Goal: Task Accomplishment & Management: Use online tool/utility

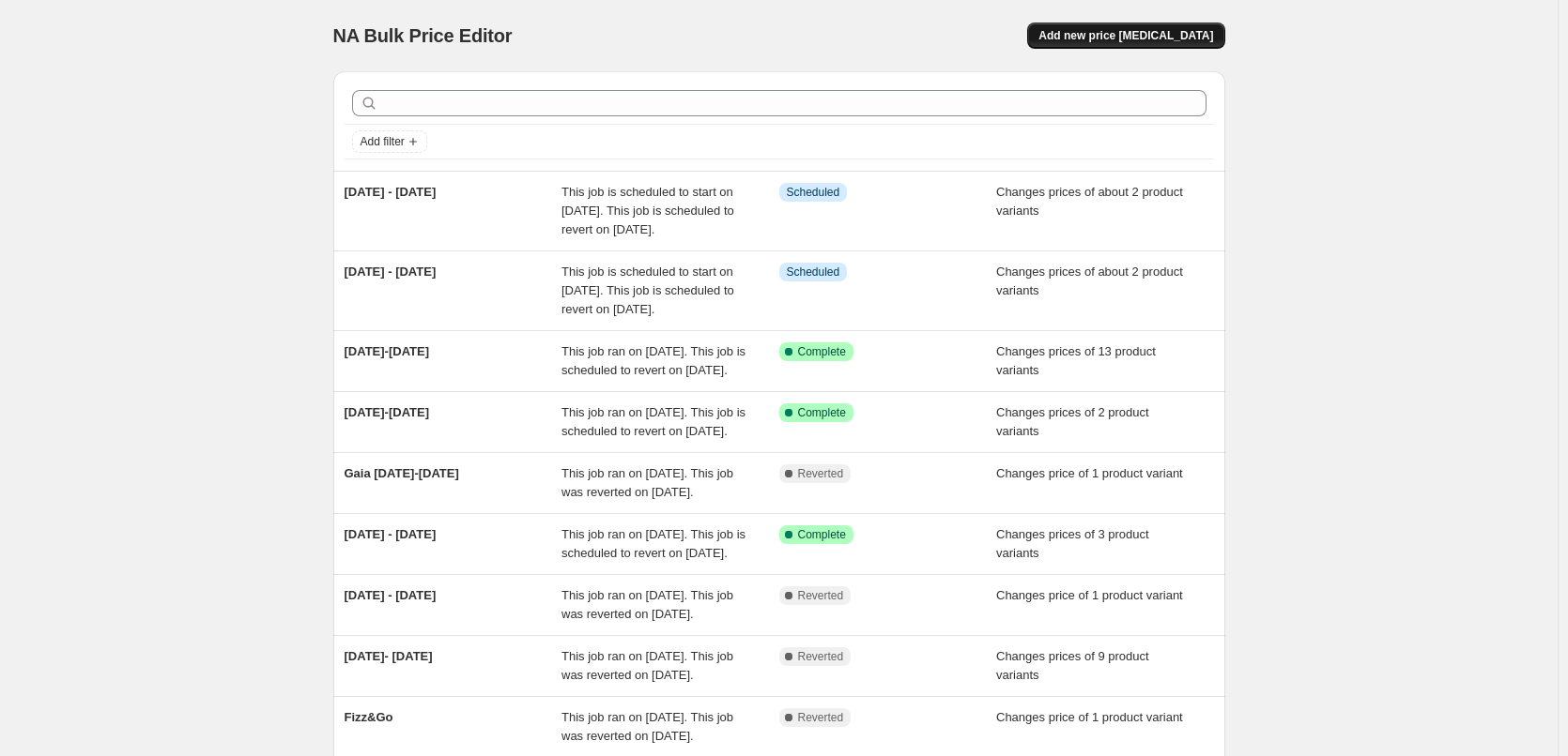
click at [1178, 39] on span "Add new price [MEDICAL_DATA]" at bounding box center [1126, 36] width 175 height 15
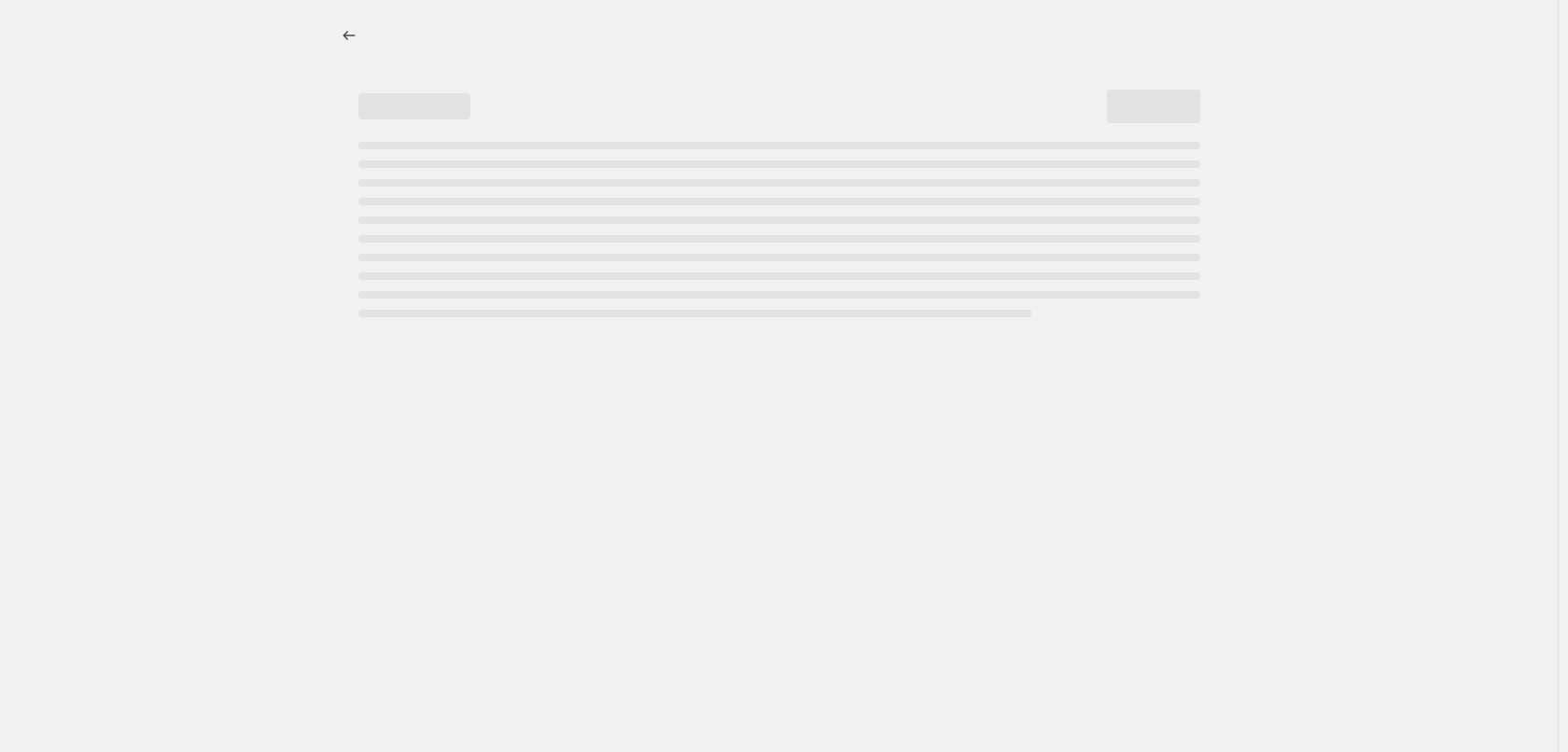
select select "percentage"
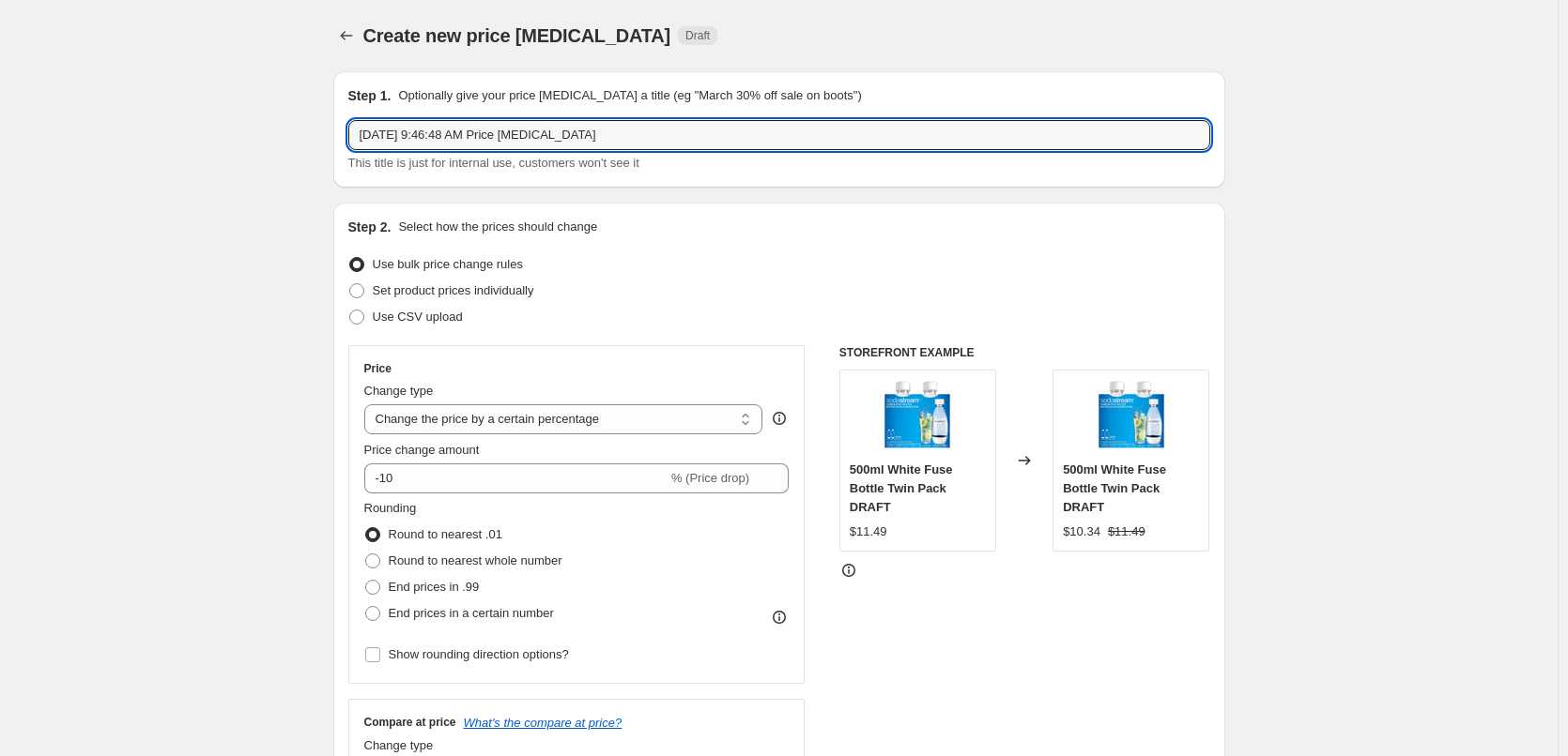
drag, startPoint x: 600, startPoint y: 133, endPoint x: 307, endPoint y: 130, distance: 293.0
type input "Bottles Fix"
click at [509, 293] on span "Set product prices individually" at bounding box center [453, 290] width 162 height 14
click at [350, 284] on input "Set product prices individually" at bounding box center [349, 283] width 1 height 1
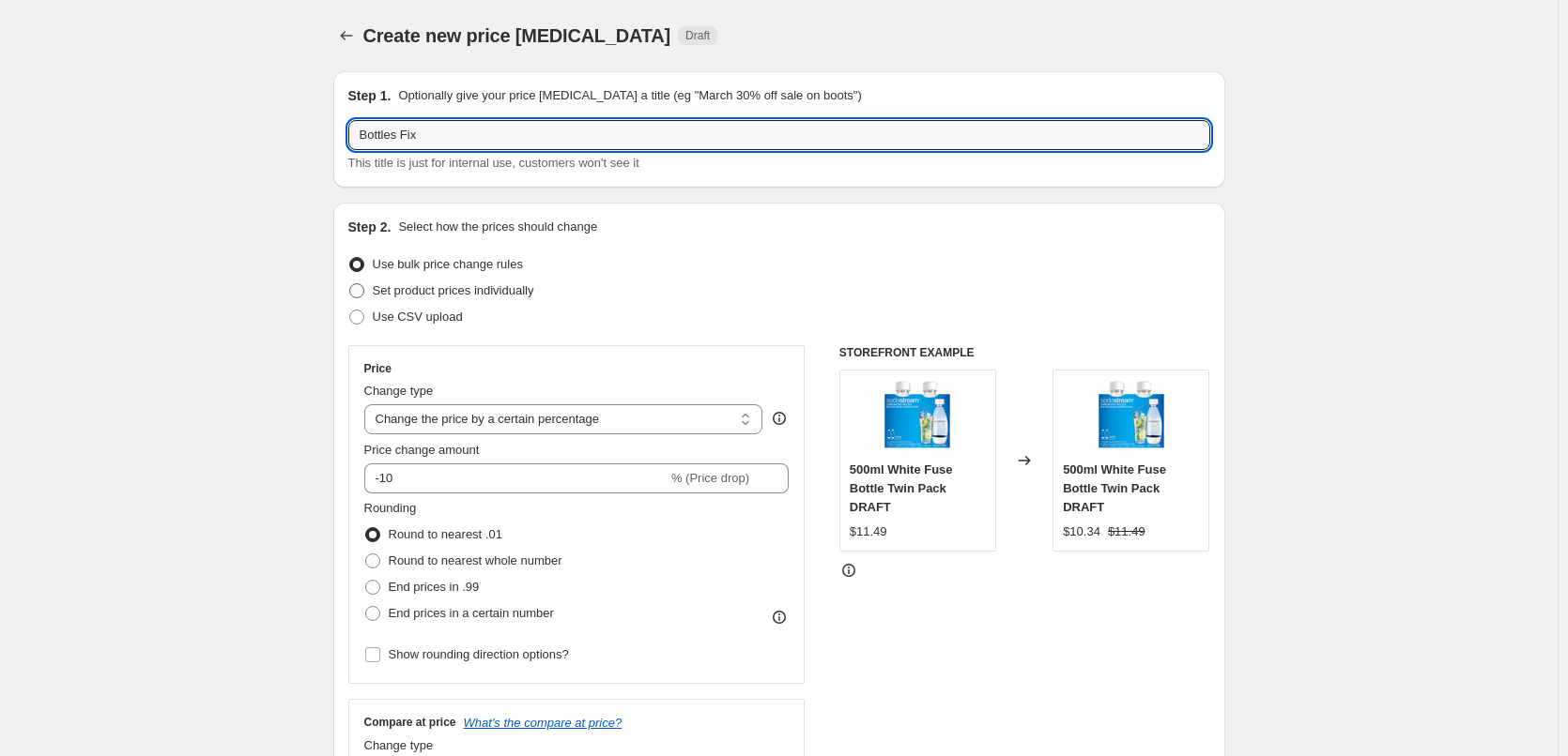
radio input "true"
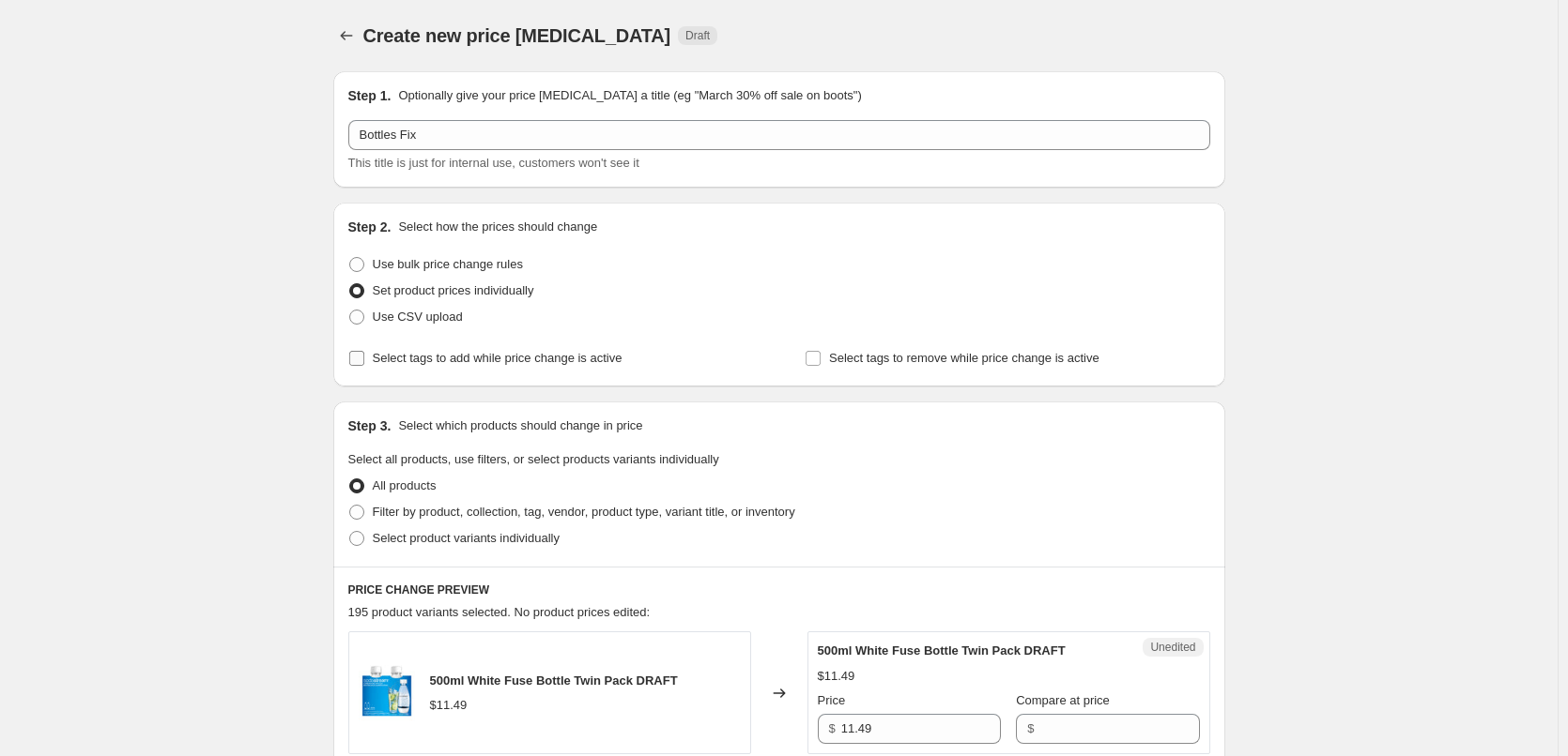
click at [481, 362] on span "Select tags to add while price change is active" at bounding box center [497, 357] width 249 height 14
click at [364, 362] on input "Select tags to add while price change is active" at bounding box center [356, 358] width 15 height 15
checkbox input "true"
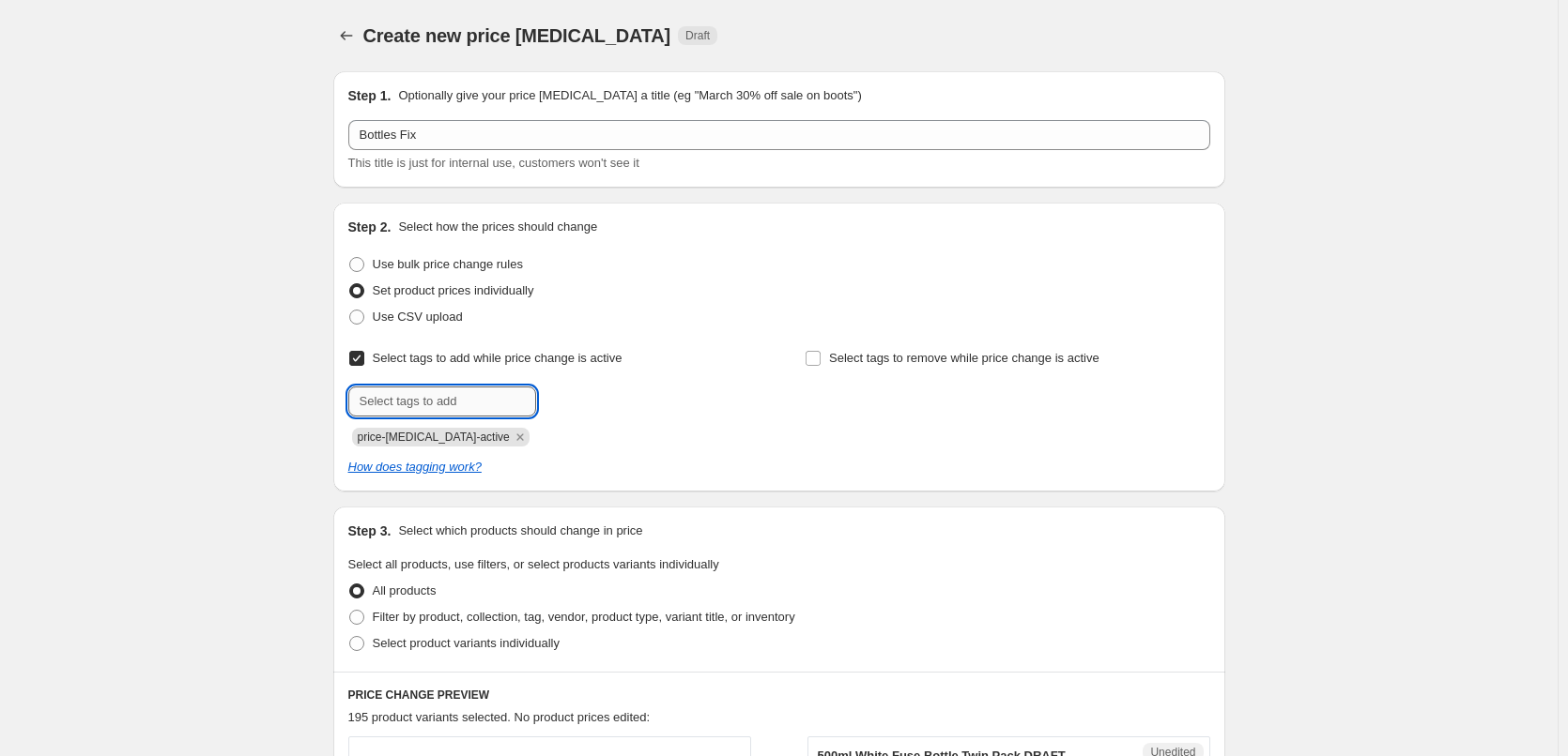
click at [465, 399] on input "text" at bounding box center [442, 402] width 188 height 30
type input "sale"
click at [569, 393] on b "Add" at bounding box center [562, 400] width 22 height 13
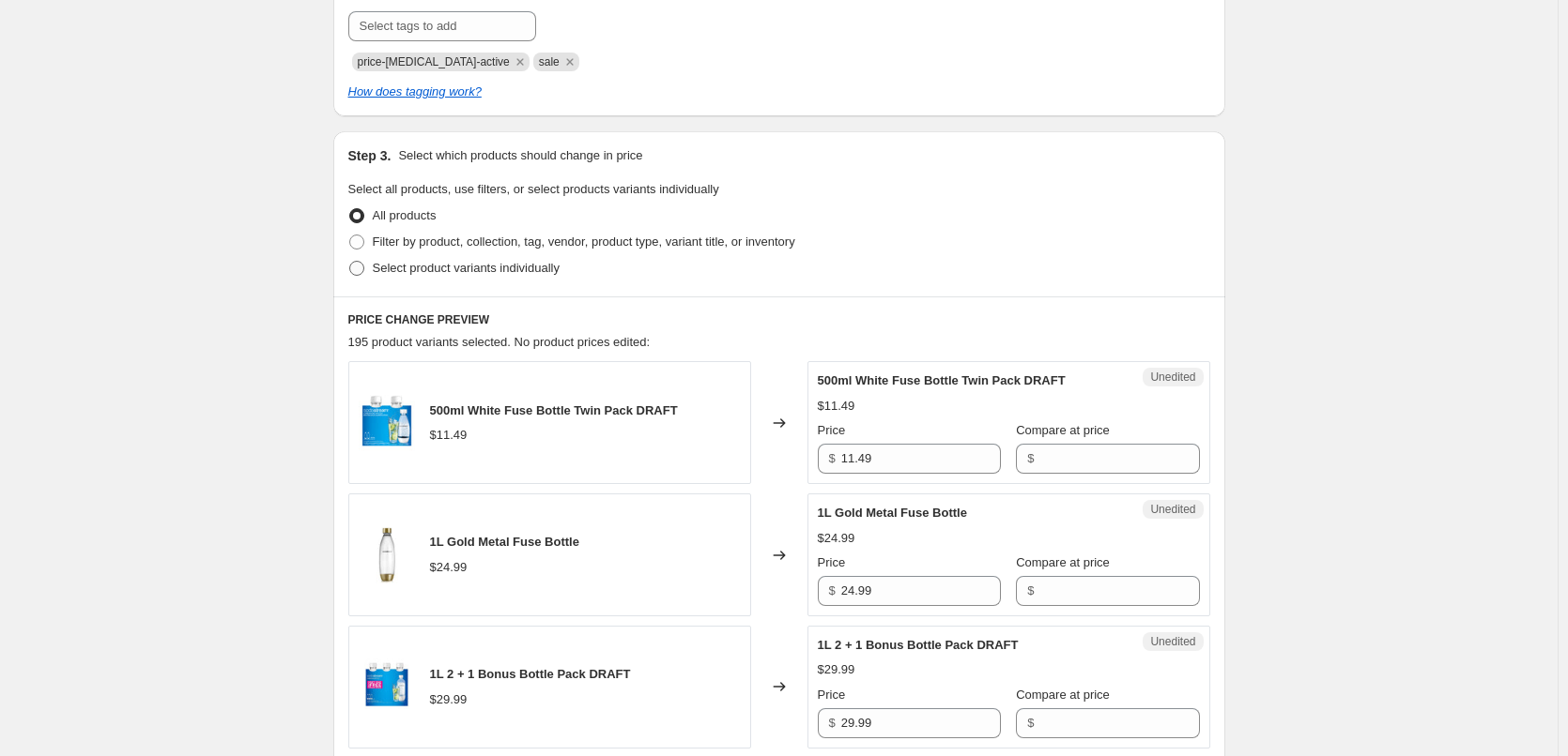
click at [364, 270] on span at bounding box center [356, 268] width 15 height 15
click at [350, 261] on input "Select product variants individually" at bounding box center [349, 260] width 1 height 1
radio input "true"
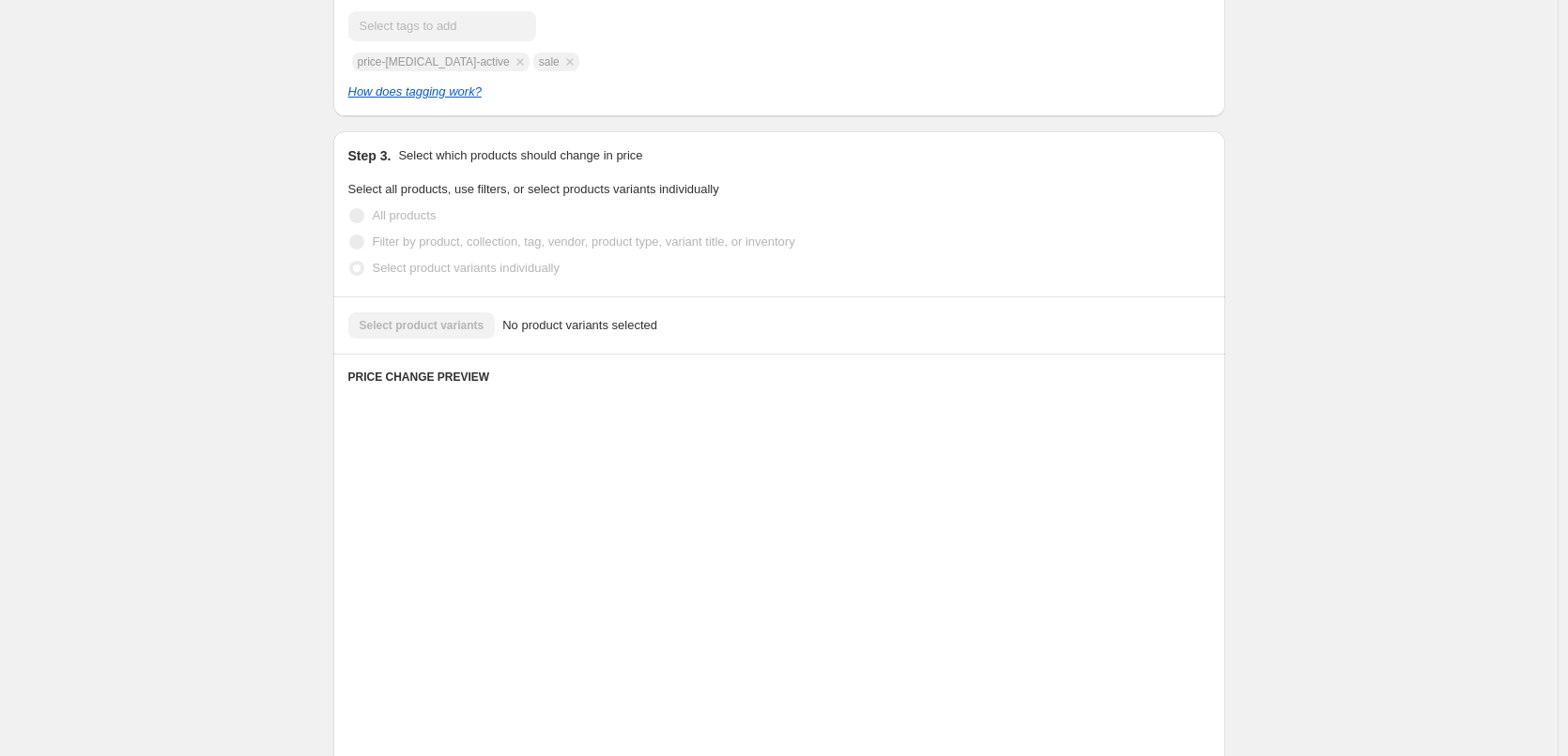
scroll to position [334, 0]
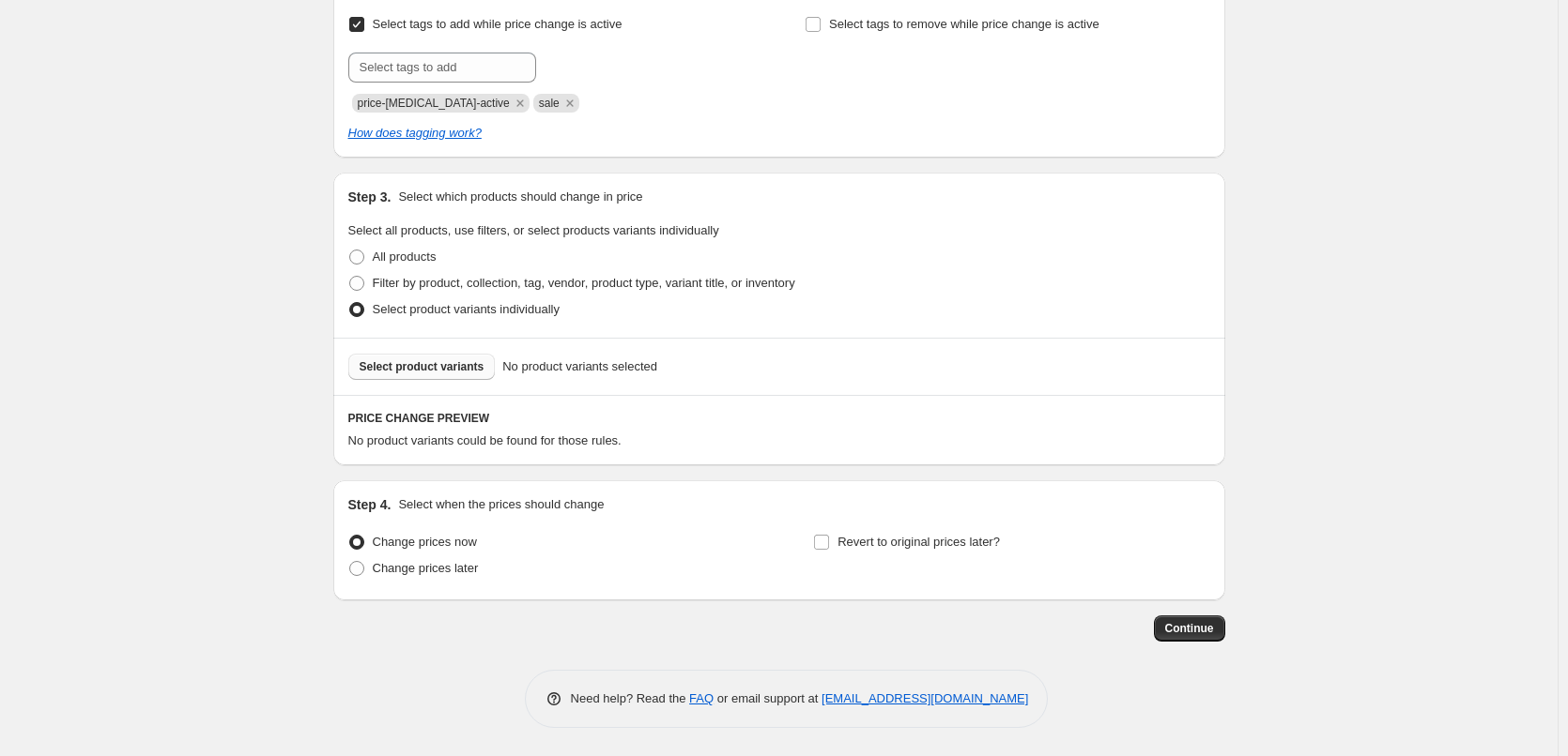
click at [419, 367] on span "Select product variants" at bounding box center [421, 367] width 125 height 15
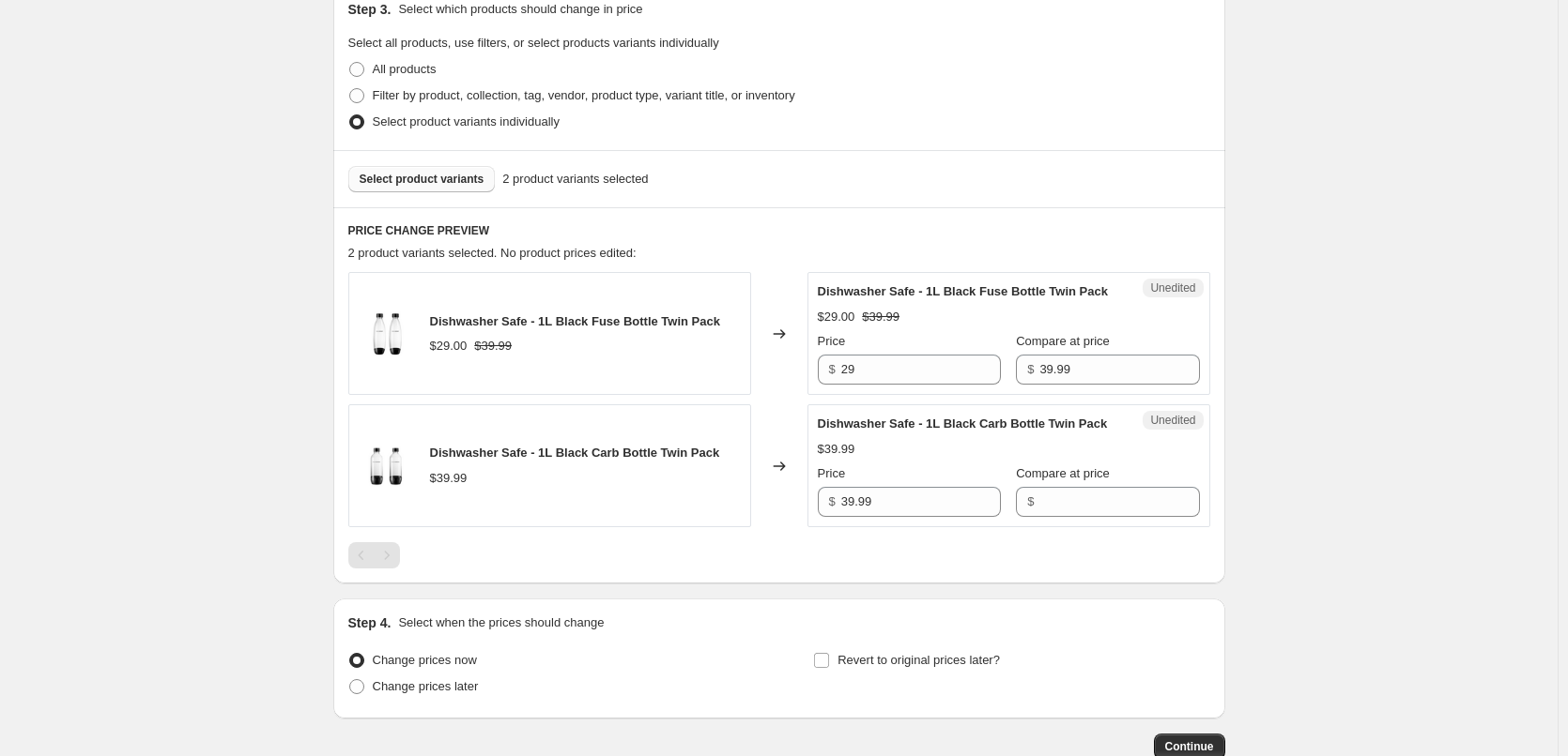
scroll to position [616, 0]
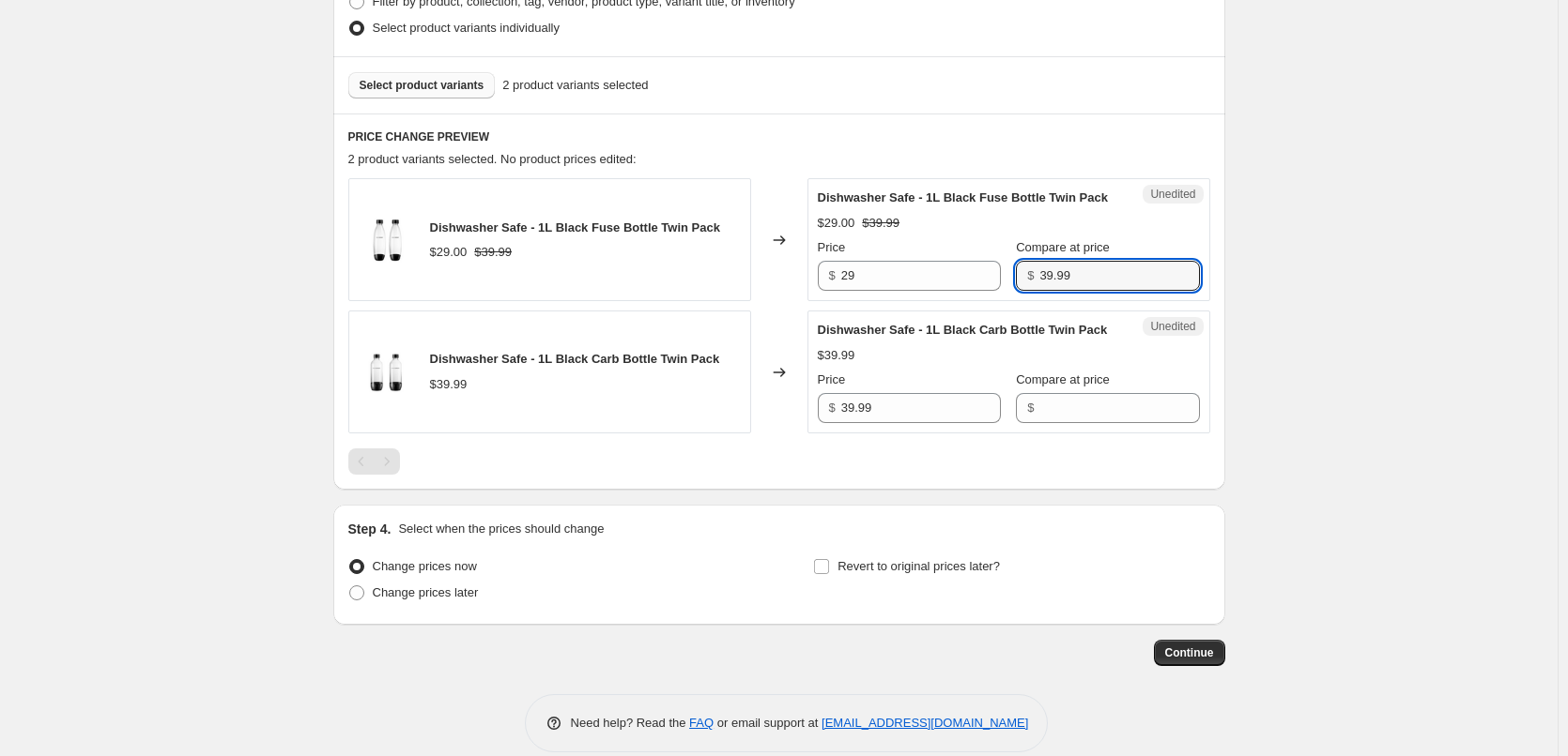
drag, startPoint x: 1089, startPoint y: 288, endPoint x: 1010, endPoint y: 294, distance: 79.2
click at [1016, 291] on div "$ 39.99" at bounding box center [1107, 276] width 183 height 30
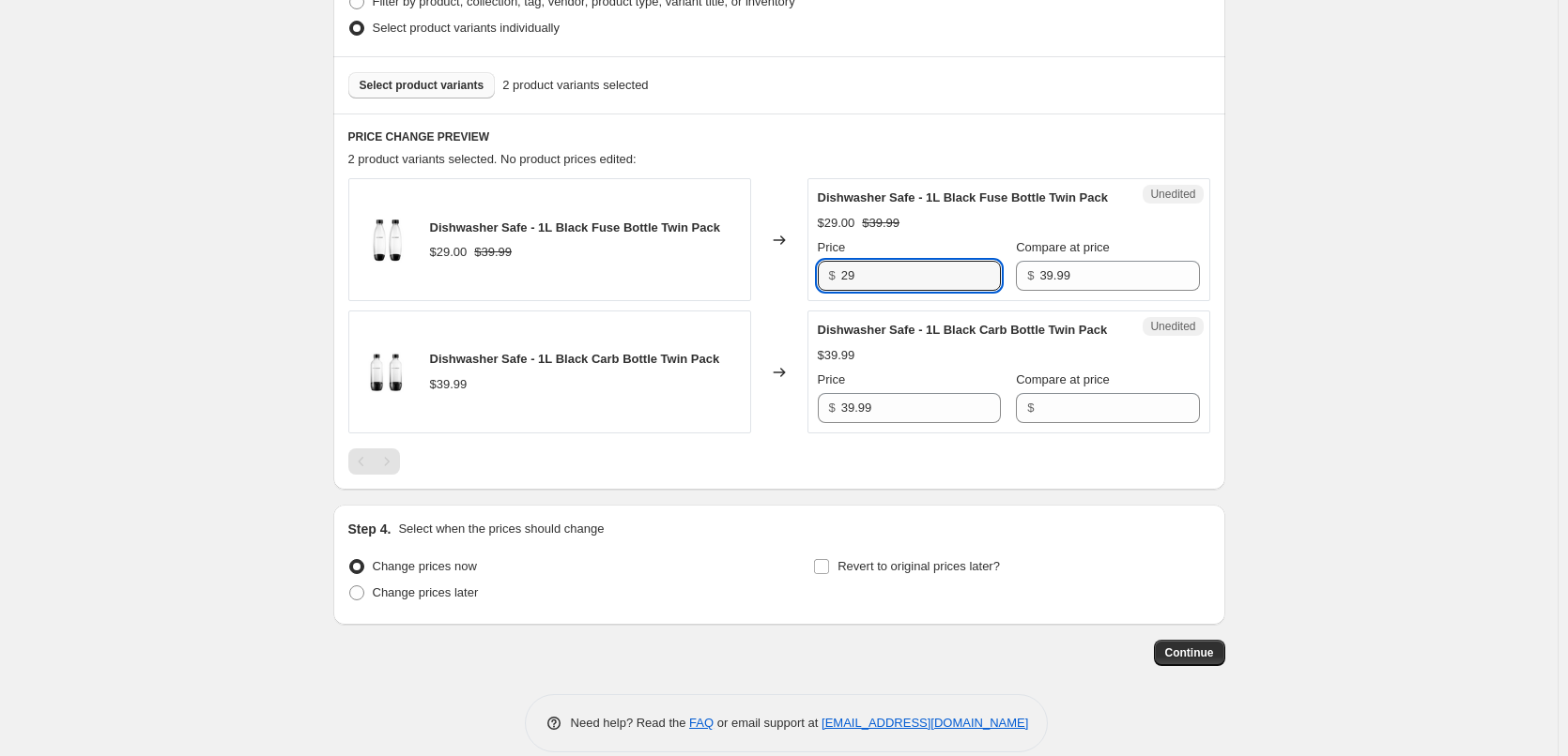
drag, startPoint x: 913, startPoint y: 304, endPoint x: 800, endPoint y: 293, distance: 113.5
click at [800, 293] on div "Dishwasher Safe - 1L Black Fuse Bottle Twin Pack $29.00 $39.99 Changed to Unedi…" at bounding box center [779, 240] width 862 height 123
paste input "39.9"
type input "39.99"
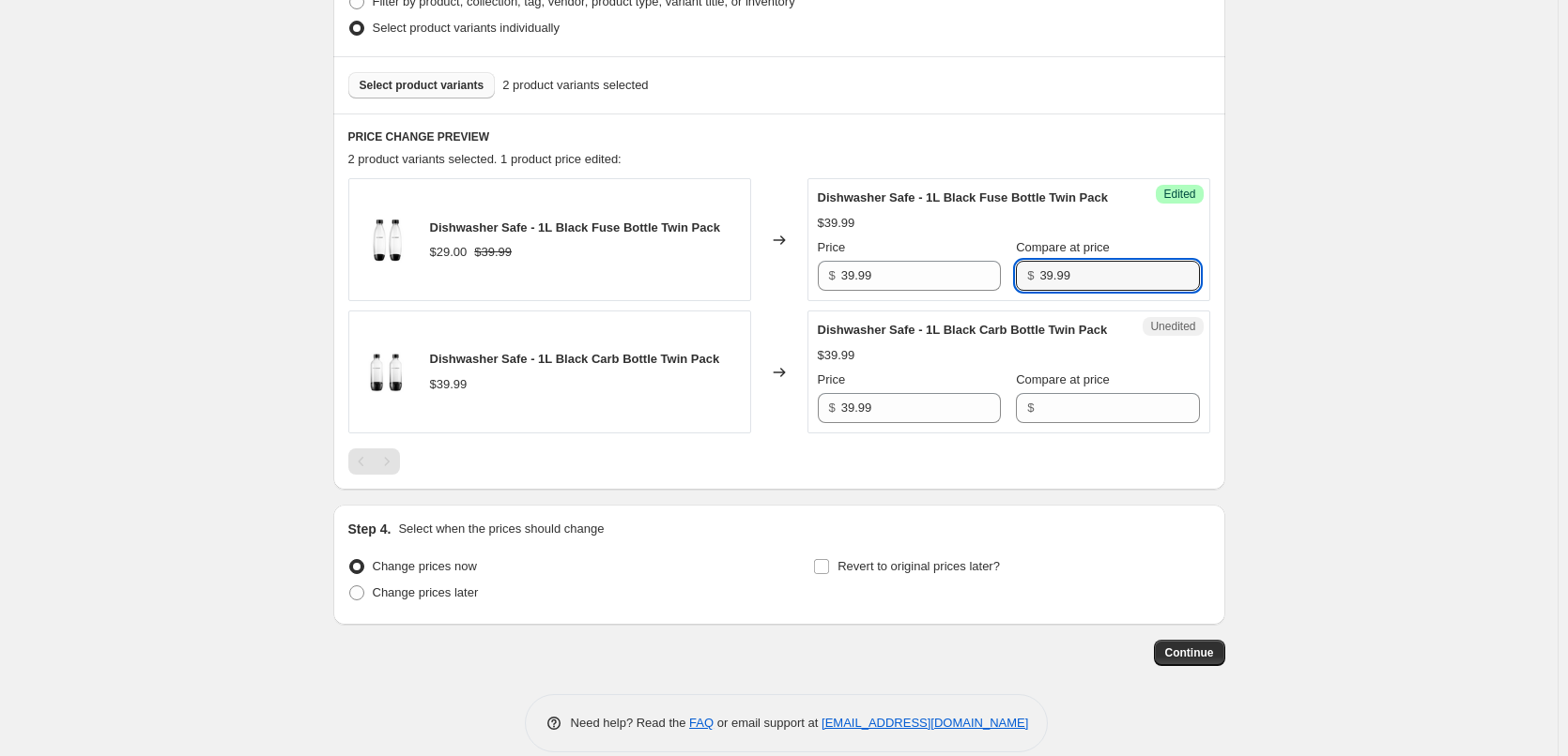
drag, startPoint x: 1084, startPoint y: 301, endPoint x: 995, endPoint y: 286, distance: 90.3
click at [995, 286] on div "Price $ 39.99 Compare at price $ 39.99" at bounding box center [1008, 265] width 382 height 53
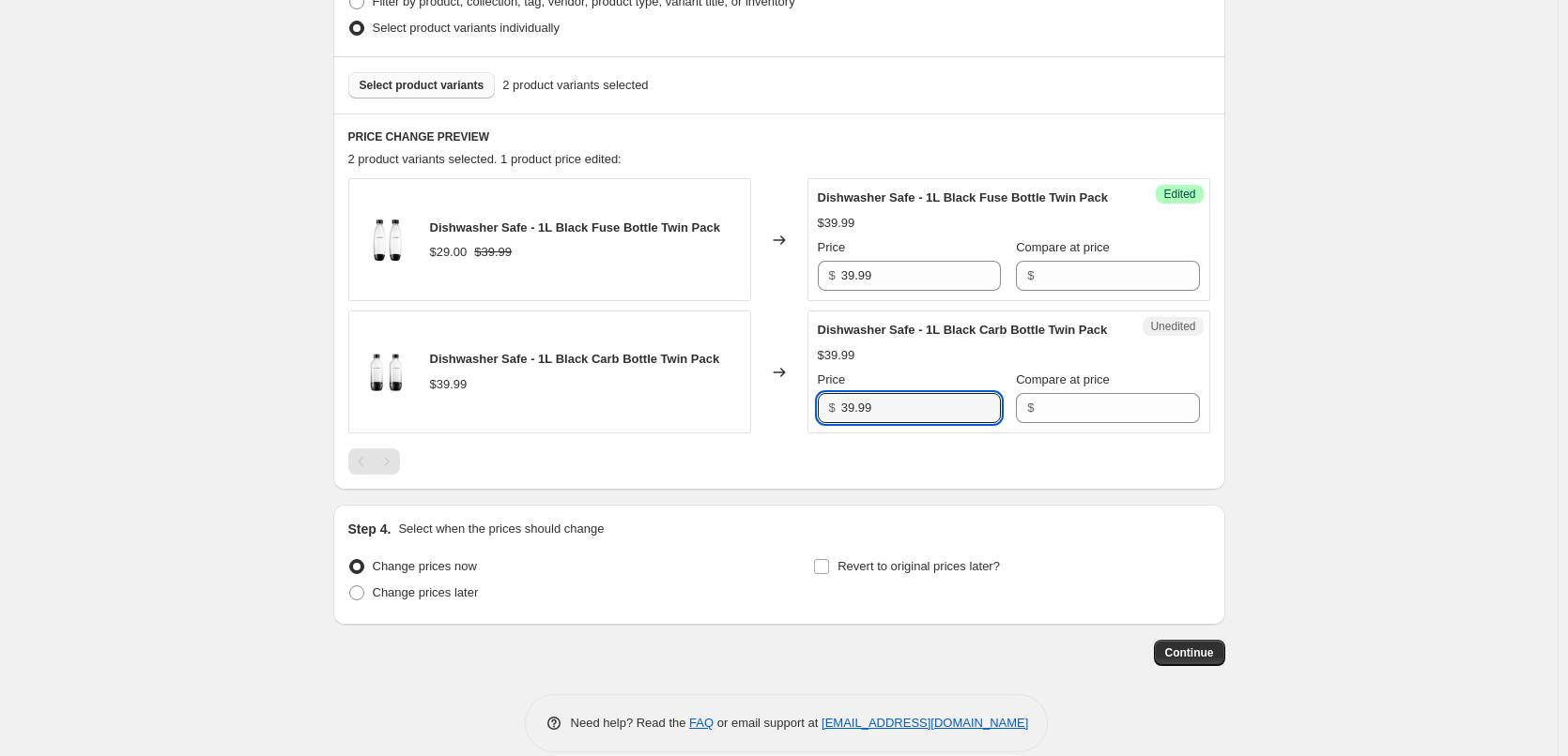
drag, startPoint x: 887, startPoint y: 455, endPoint x: 806, endPoint y: 449, distance: 81.2
click at [806, 433] on div "Dishwasher Safe - 1L Black Carb Bottle Twin Pack $39.99 Changed to Unedited Dis…" at bounding box center [779, 371] width 862 height 123
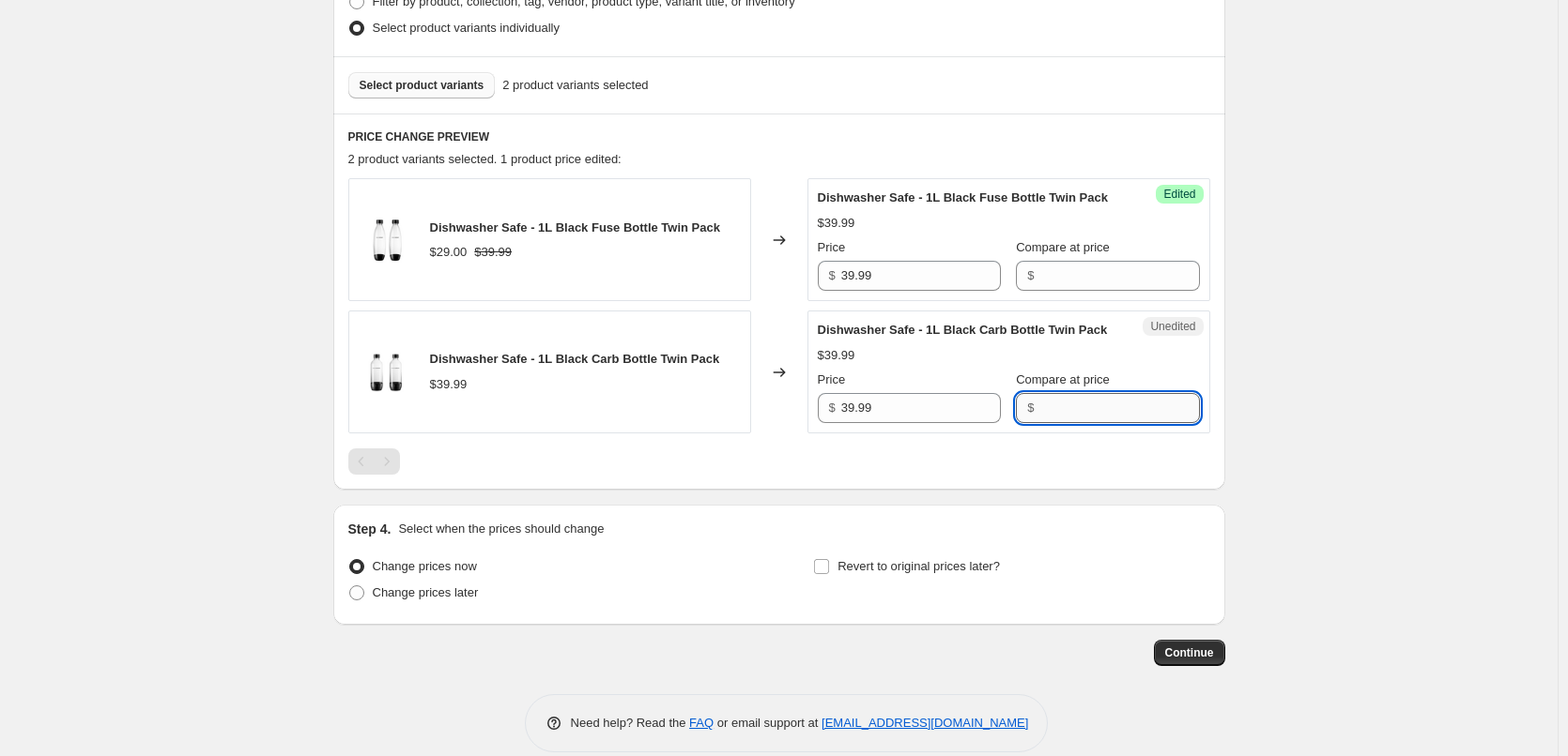
click at [1044, 423] on input "Compare at price" at bounding box center [1119, 408] width 160 height 30
paste input "39.99"
type input "39.99"
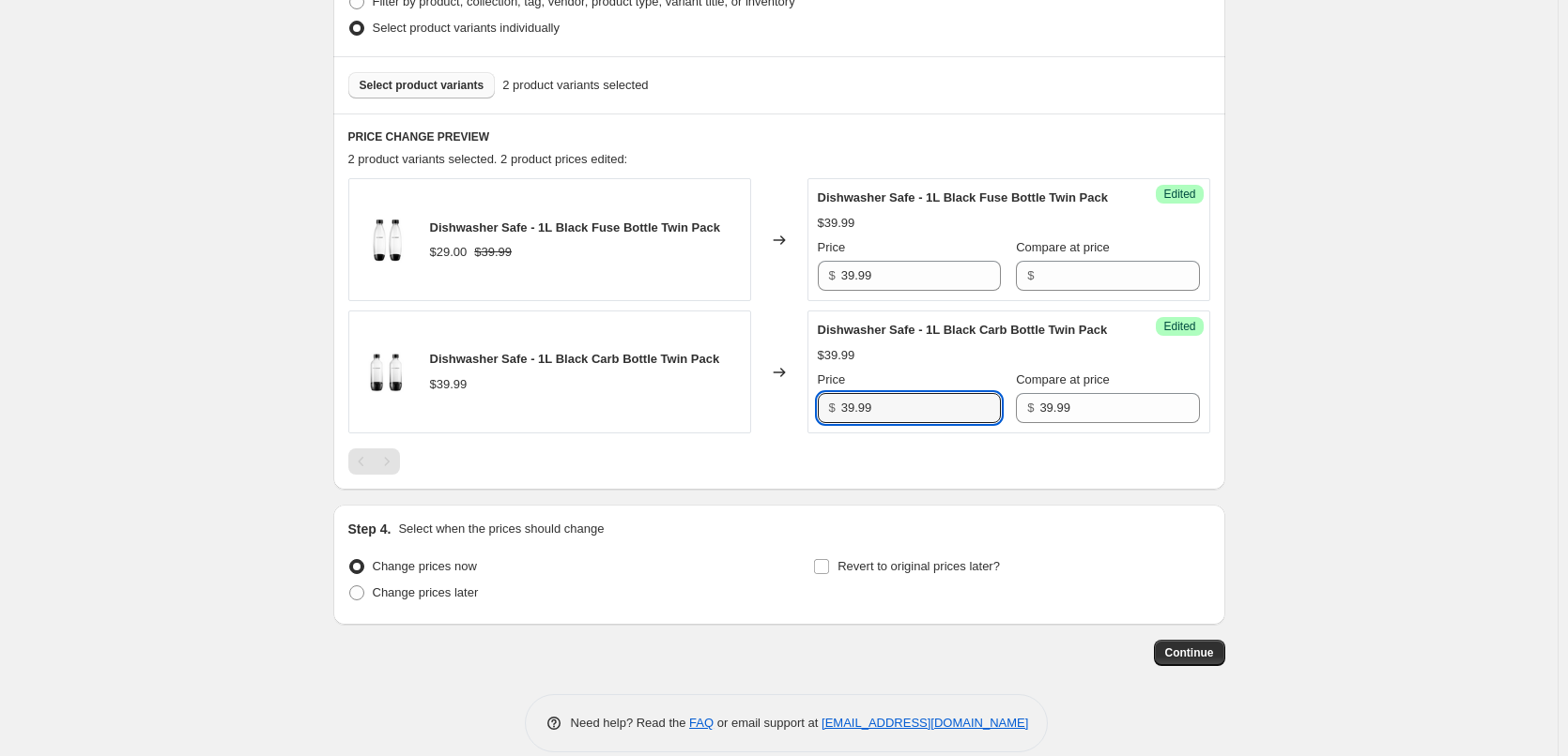
drag, startPoint x: 889, startPoint y: 447, endPoint x: 759, endPoint y: 439, distance: 130.2
click at [759, 433] on div "Dishwasher Safe - 1L Black Carb Bottle Twin Pack $39.99 Changed to Success Edit…" at bounding box center [779, 371] width 862 height 123
type input "29"
click at [829, 575] on input "Revert to original prices later?" at bounding box center [821, 567] width 15 height 15
checkbox input "true"
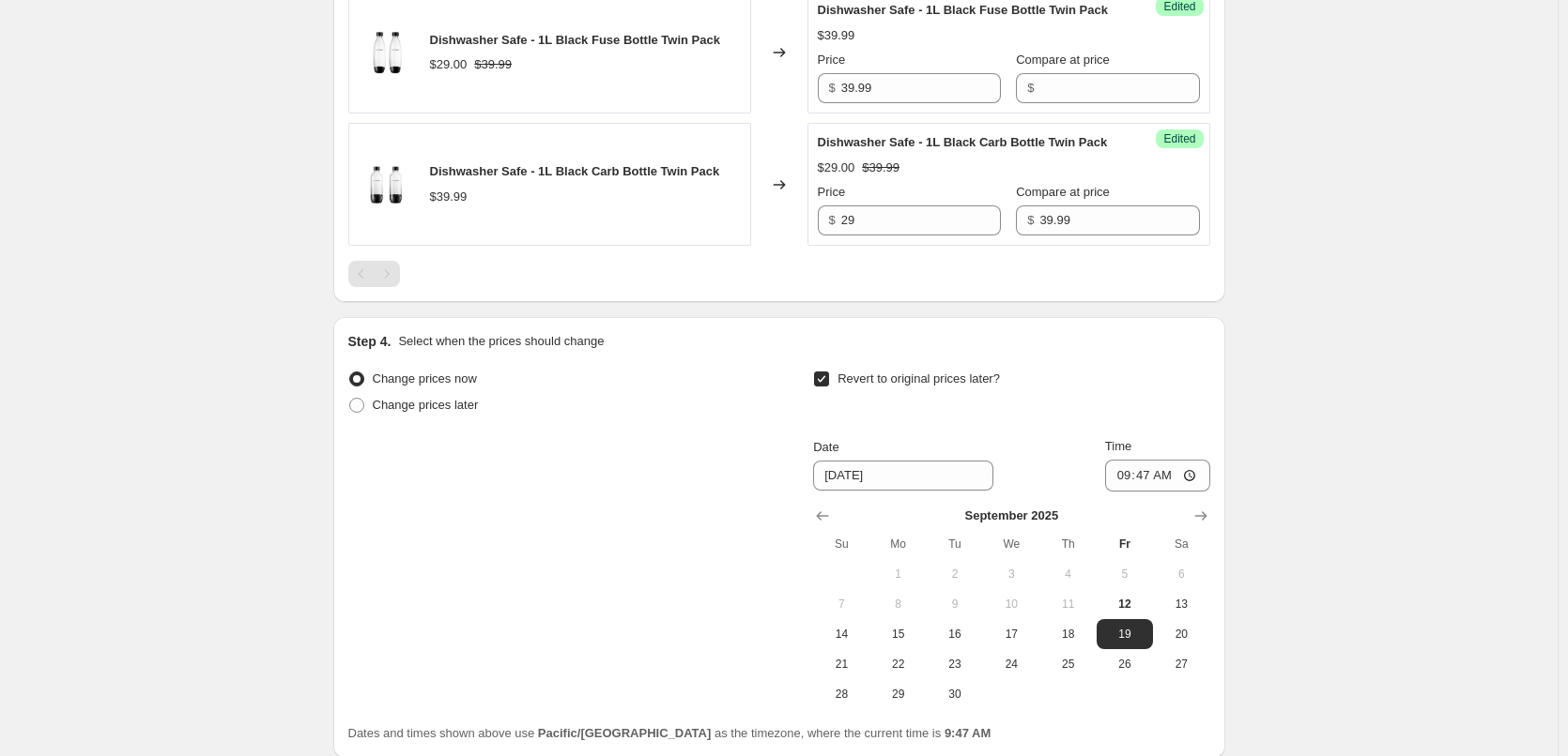
scroll to position [897, 0]
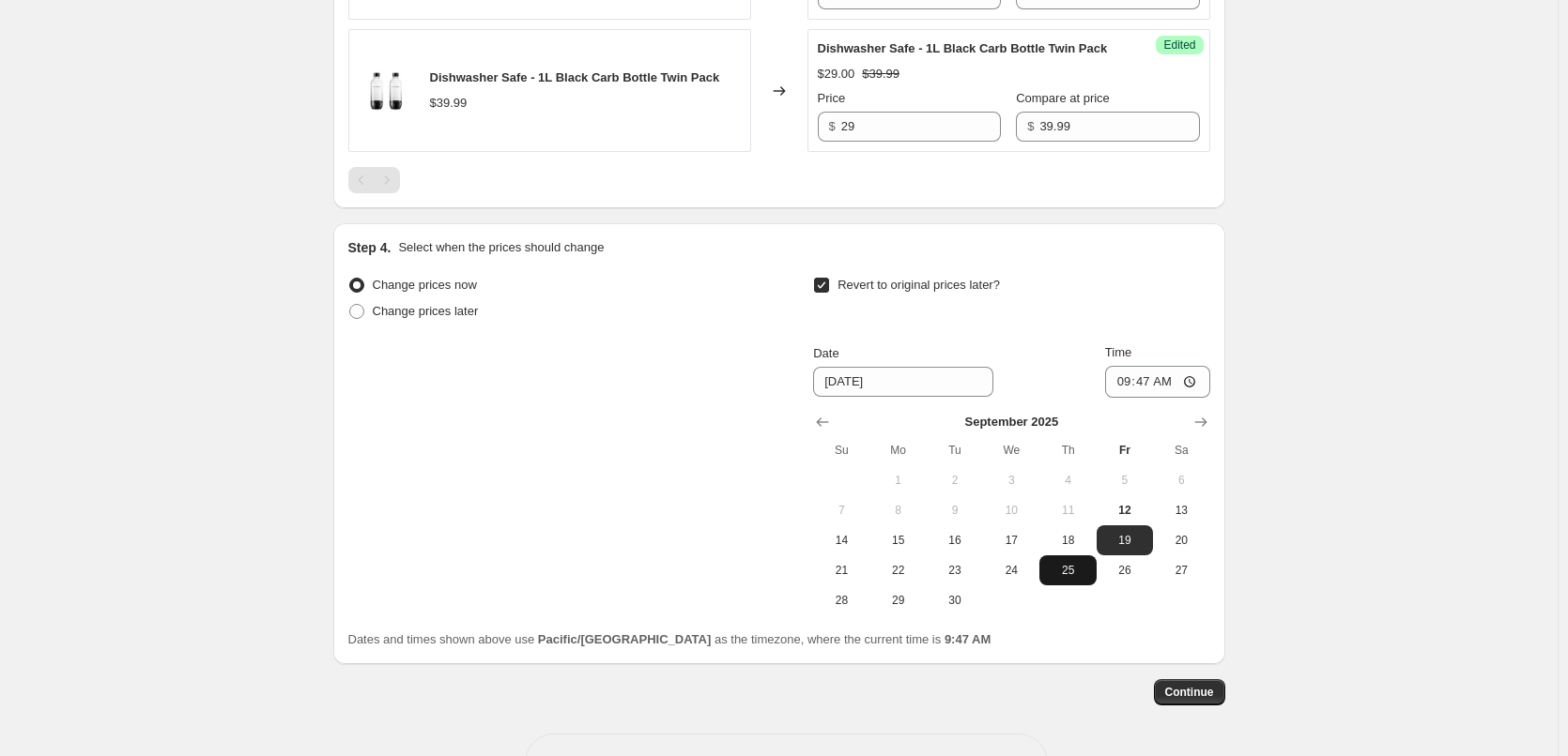
click at [1069, 578] on span "25" at bounding box center [1068, 571] width 41 height 15
type input "[DATE]"
click at [1122, 398] on input "09:47" at bounding box center [1158, 382] width 105 height 32
type input "23:55"
click at [1205, 701] on span "Continue" at bounding box center [1190, 693] width 49 height 15
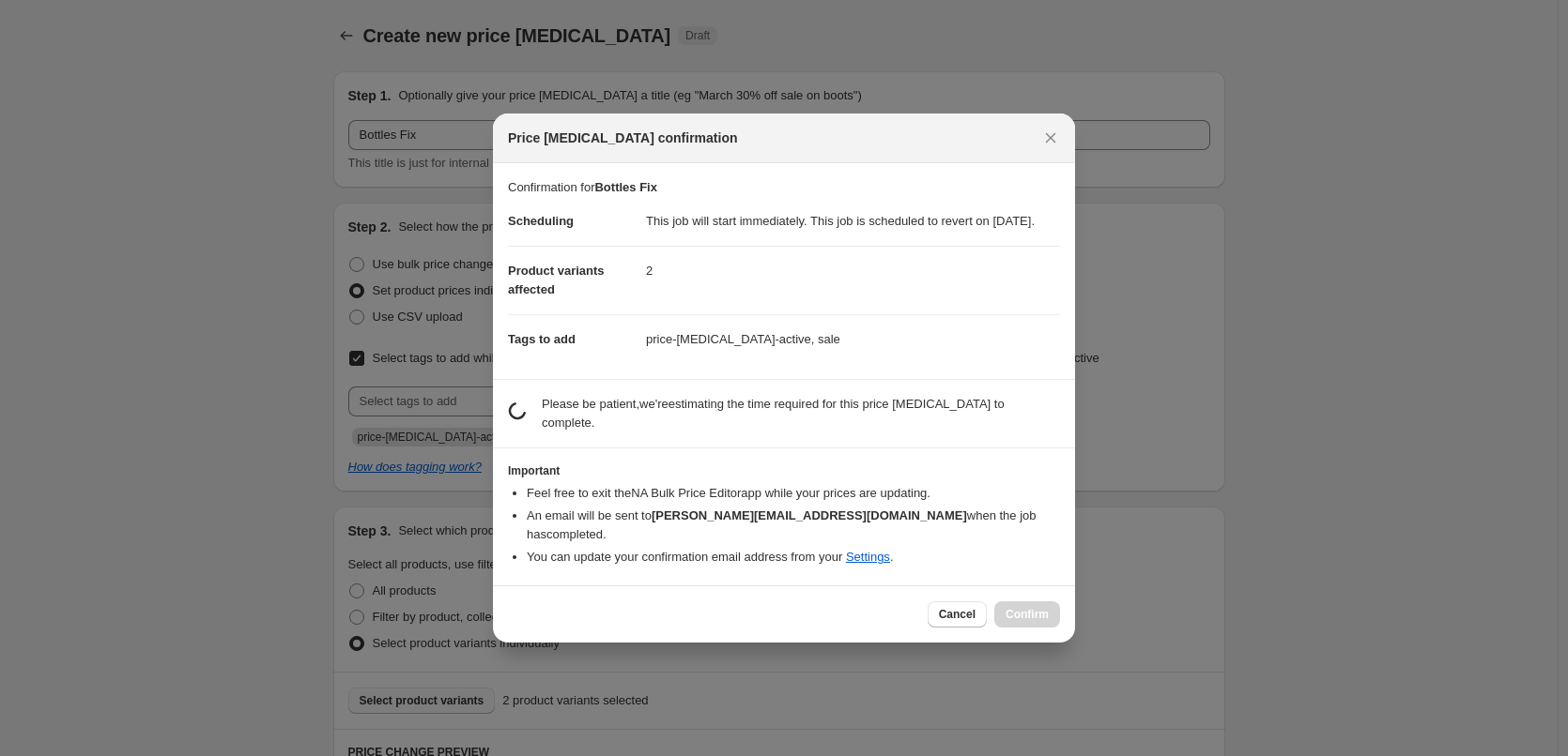
scroll to position [0, 0]
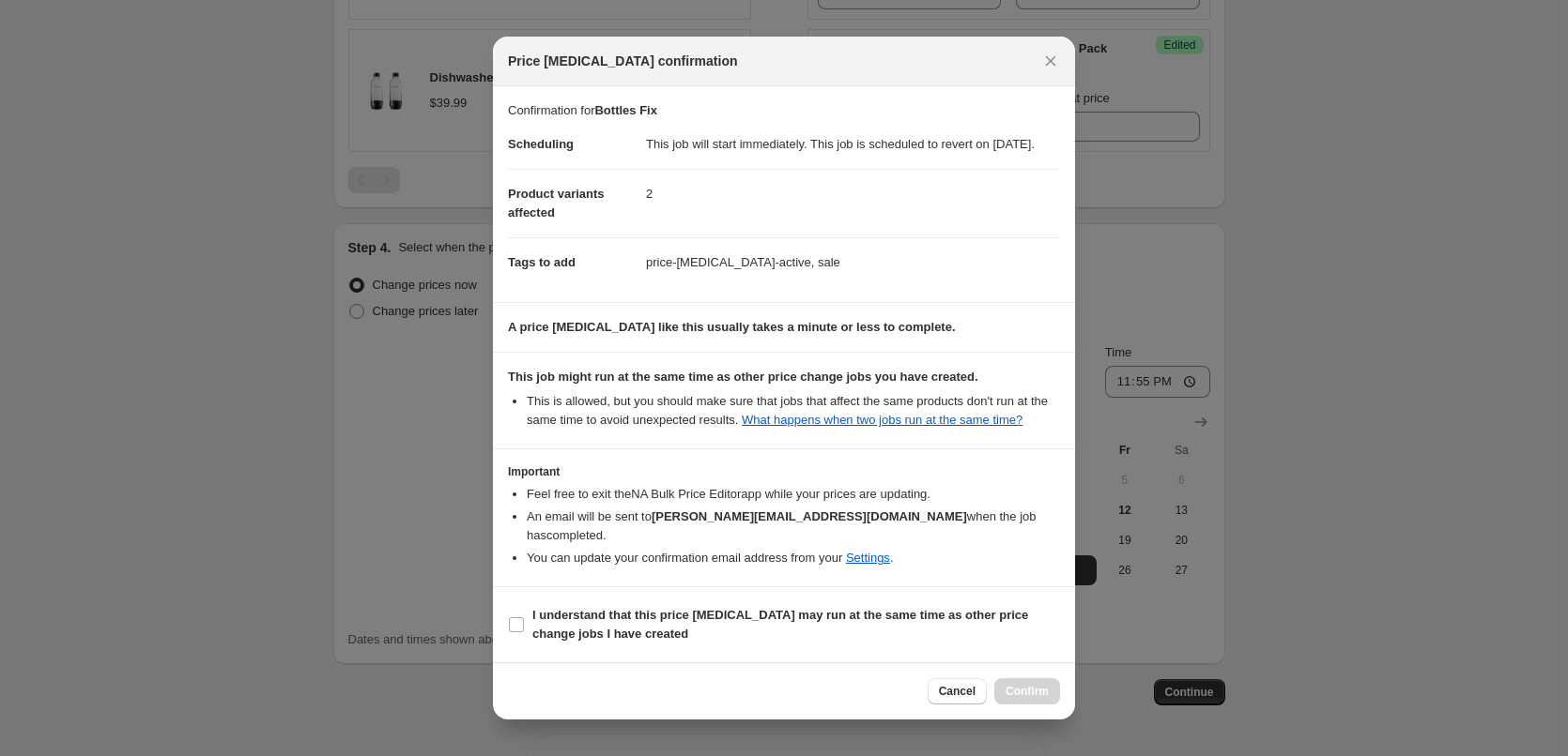
drag, startPoint x: 607, startPoint y: 620, endPoint x: 911, endPoint y: 669, distance: 307.9
click at [612, 624] on span "I understand that this price [MEDICAL_DATA] may run at the same time as other p…" at bounding box center [796, 625] width 528 height 38
click at [518, 629] on input "I understand that this price [MEDICAL_DATA] may run at the same time as other p…" at bounding box center [516, 625] width 15 height 15
checkbox input "true"
click at [1036, 700] on span "Confirm" at bounding box center [1027, 692] width 43 height 15
